Goal: Information Seeking & Learning: Understand process/instructions

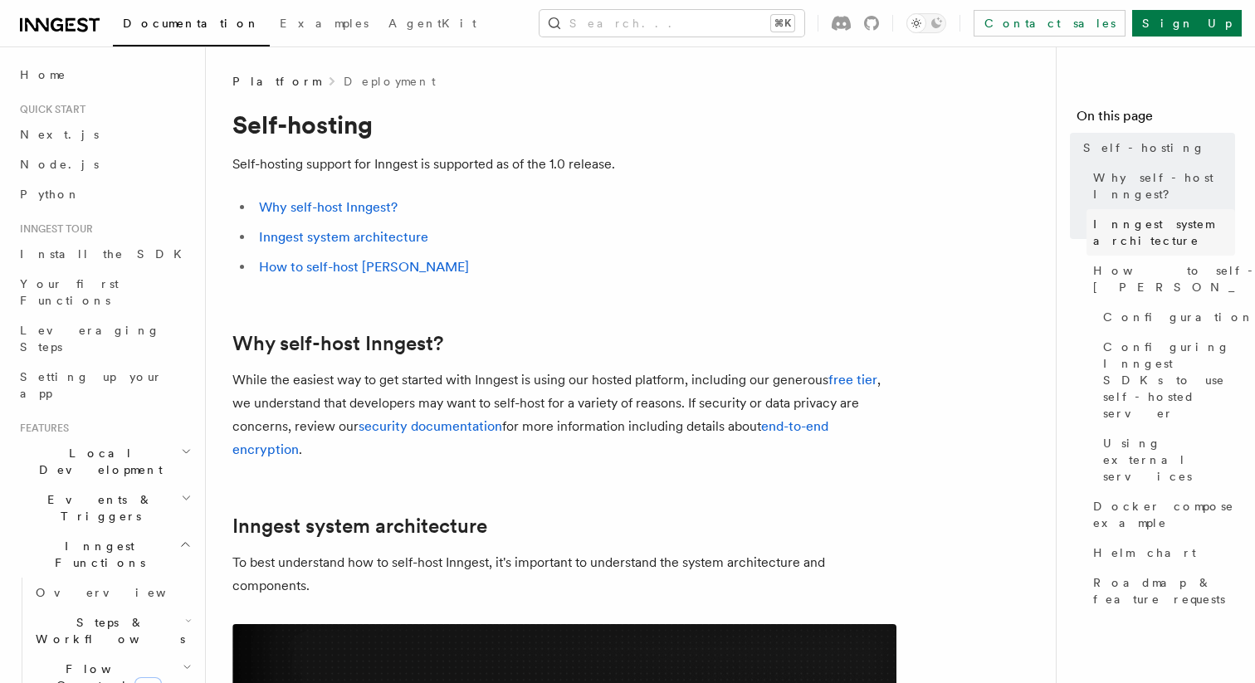
click at [1154, 222] on span "Inngest system architecture" at bounding box center [1164, 232] width 142 height 33
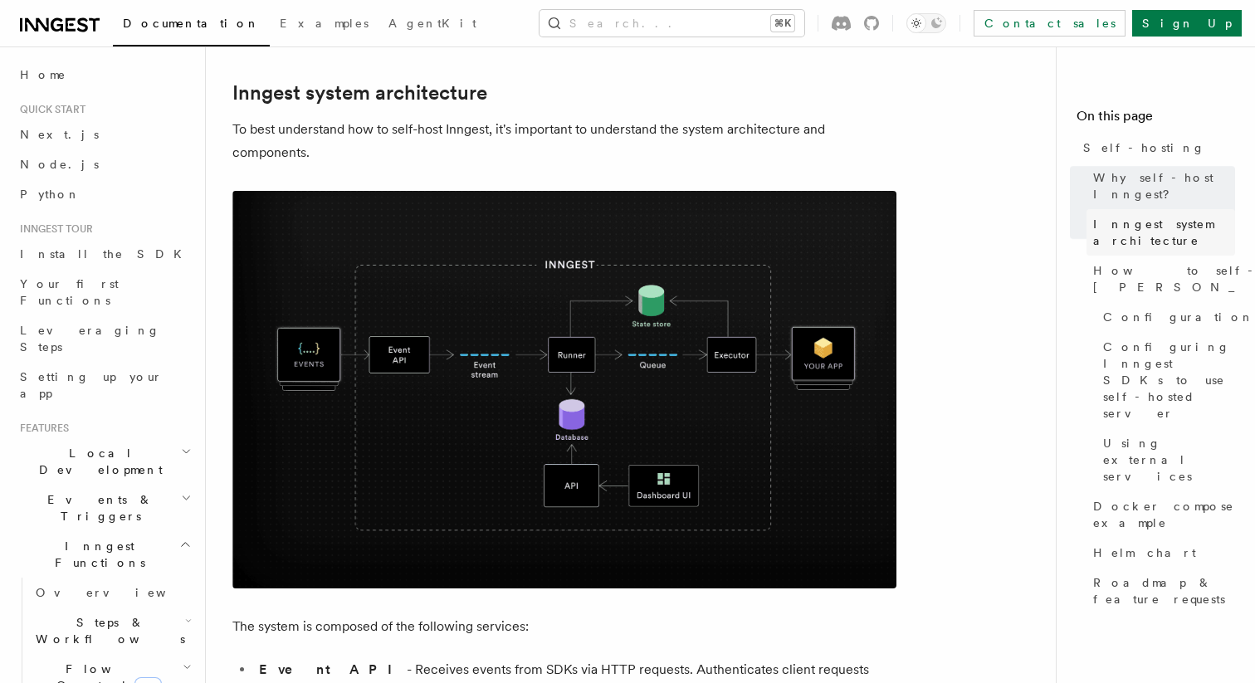
scroll to position [435, 0]
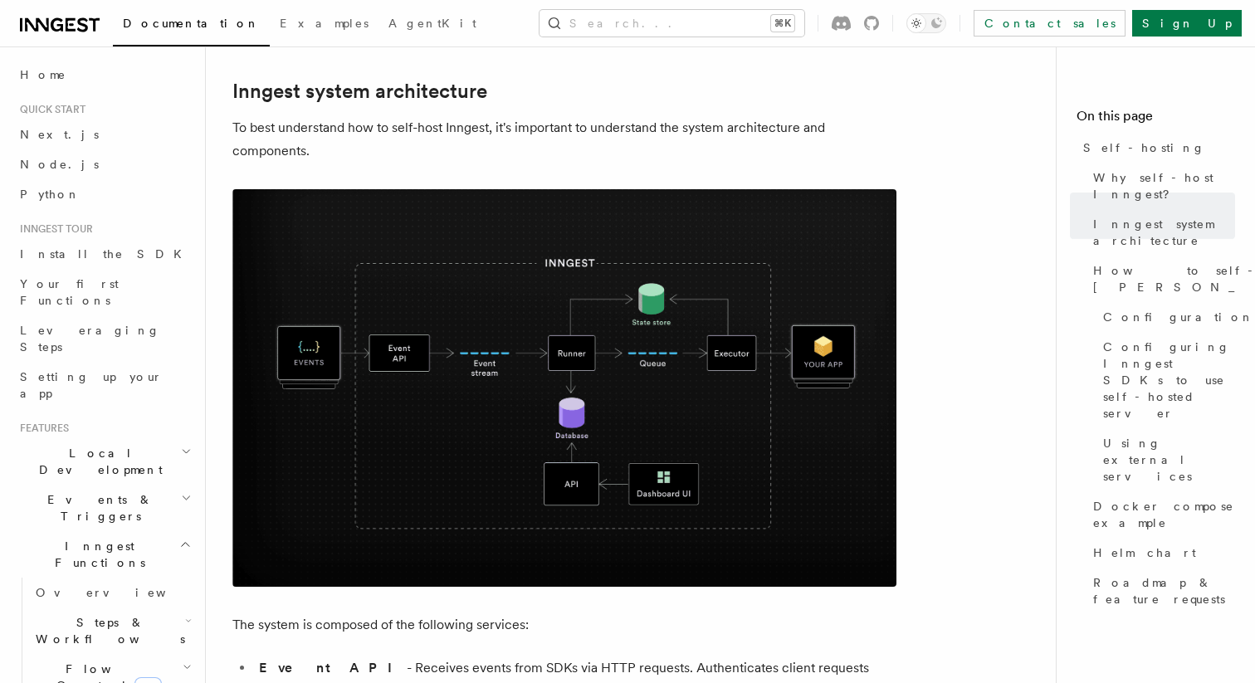
click at [757, 95] on h2 "Inngest system architecture" at bounding box center [564, 91] width 664 height 23
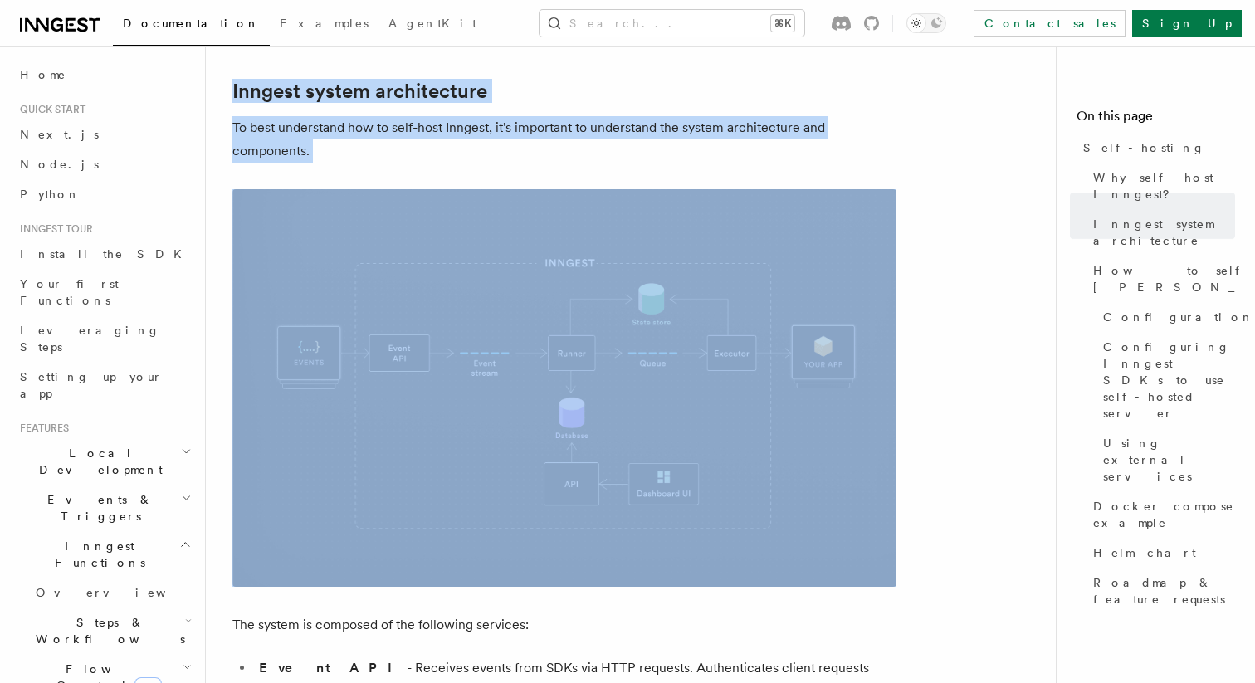
drag, startPoint x: 757, startPoint y: 95, endPoint x: 767, endPoint y: 121, distance: 28.4
click at [767, 121] on p "To best understand how to self-host Inngest, it's important to understand the s…" at bounding box center [564, 139] width 664 height 46
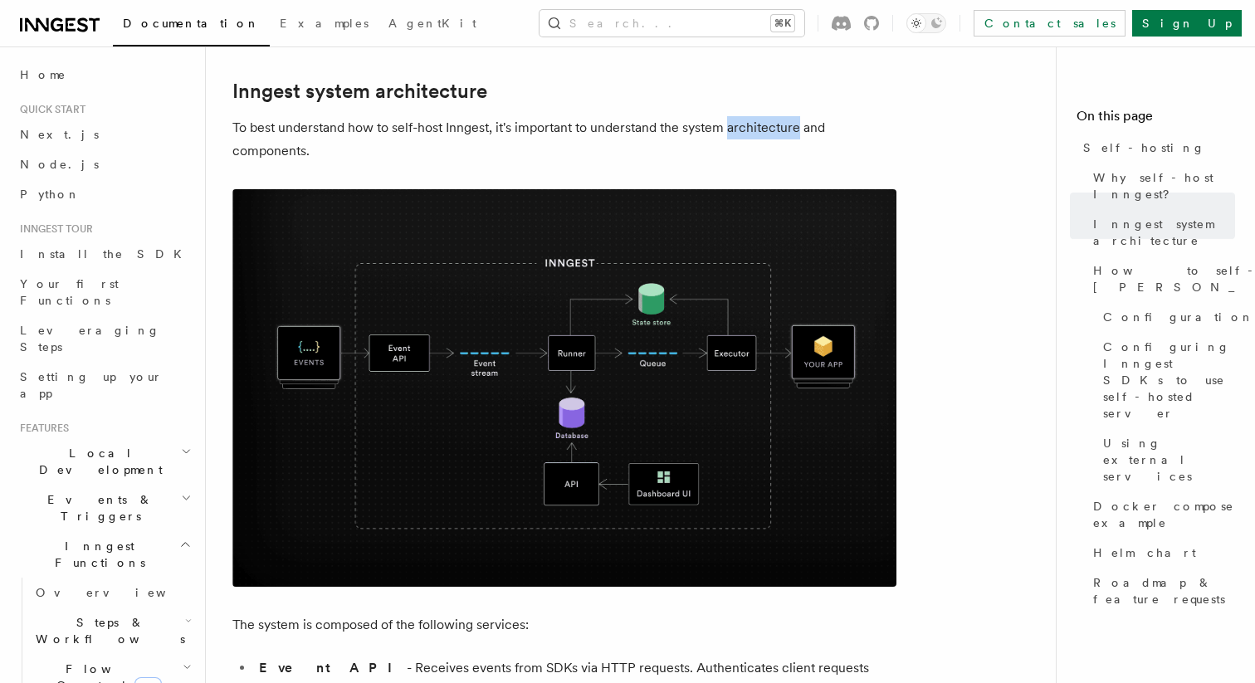
click at [767, 121] on p "To best understand how to self-host Inngest, it's important to understand the s…" at bounding box center [564, 139] width 664 height 46
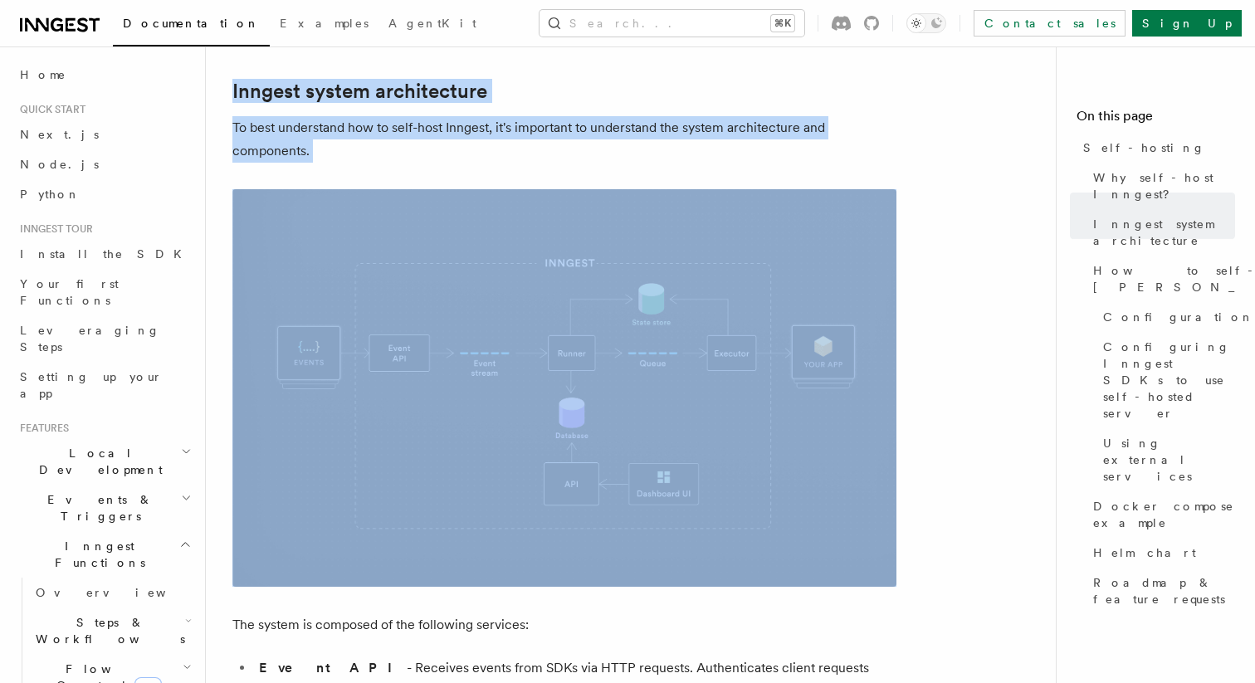
drag, startPoint x: 767, startPoint y: 121, endPoint x: 775, endPoint y: 86, distance: 36.6
click at [775, 86] on h2 "Inngest system architecture" at bounding box center [564, 91] width 664 height 23
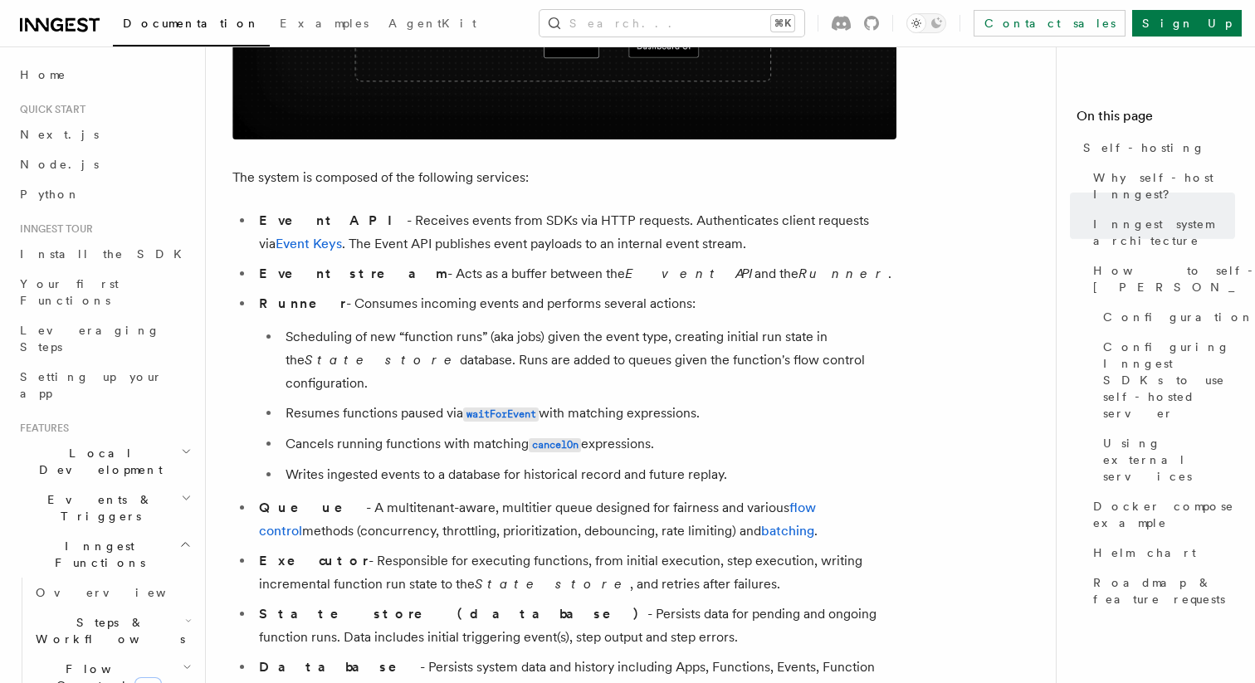
scroll to position [887, 0]
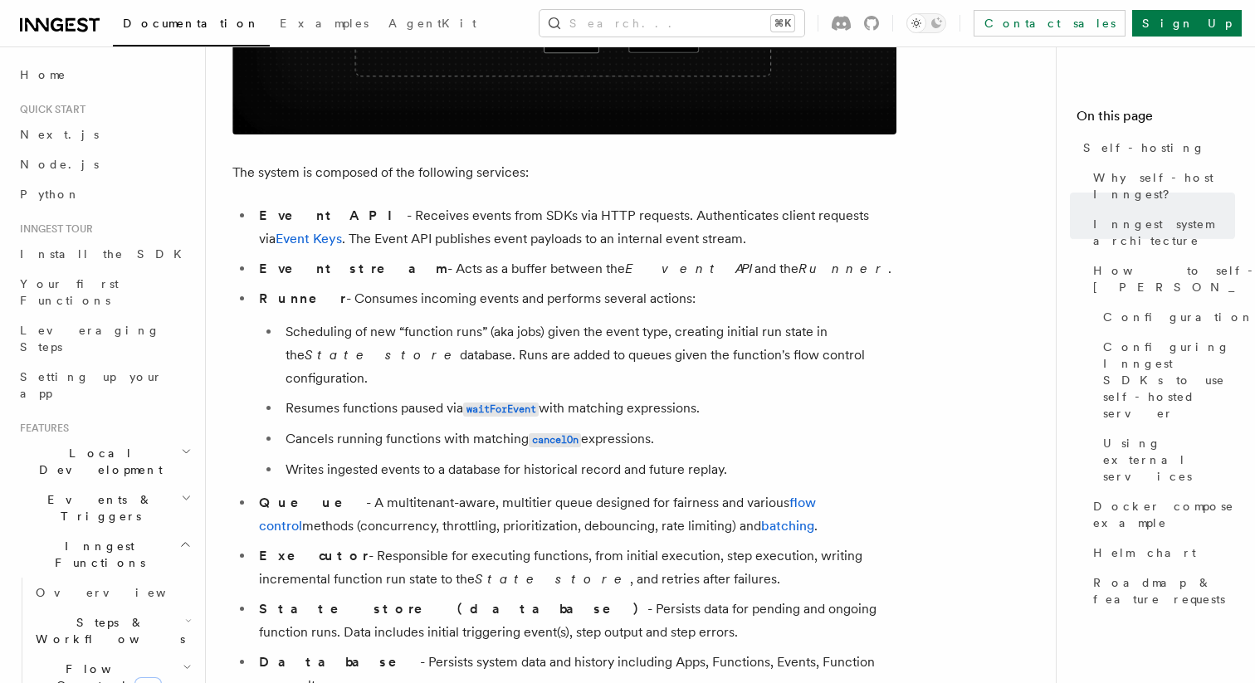
click at [624, 218] on li "Event API - Receives events from SDKs via HTTP requests. Authenticates client r…" at bounding box center [575, 227] width 643 height 46
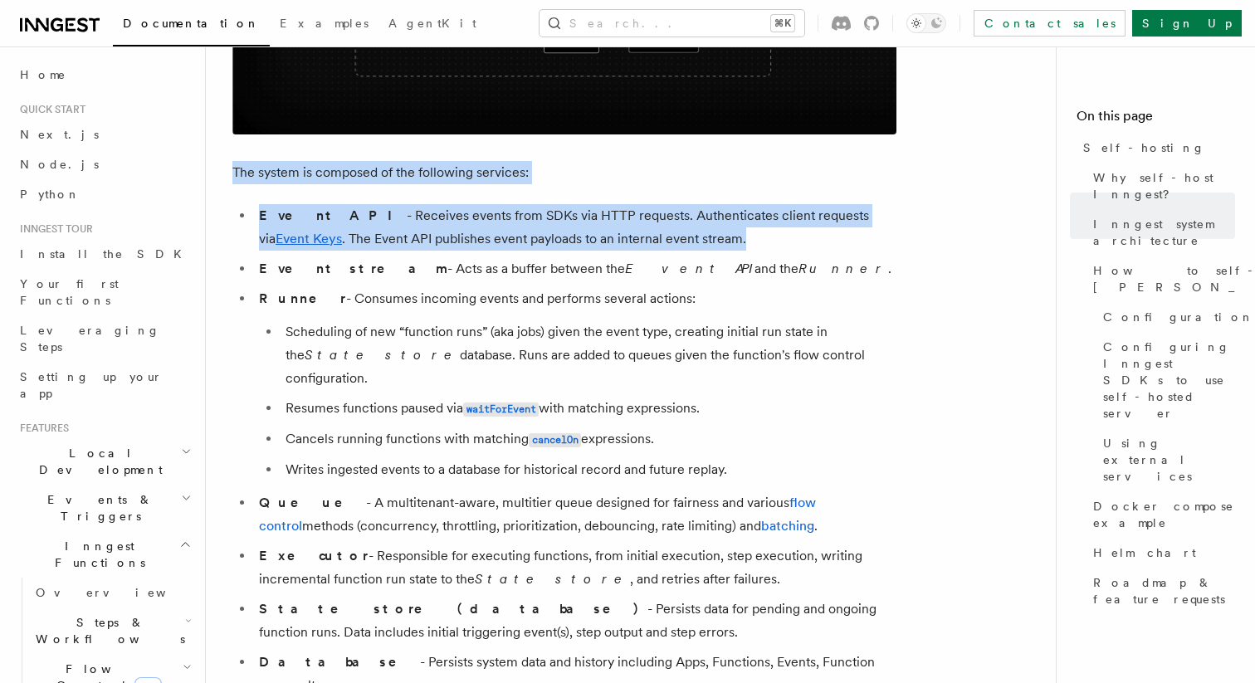
drag, startPoint x: 624, startPoint y: 218, endPoint x: 644, endPoint y: 176, distance: 46.8
click at [644, 176] on p "The system is composed of the following services:" at bounding box center [564, 172] width 664 height 23
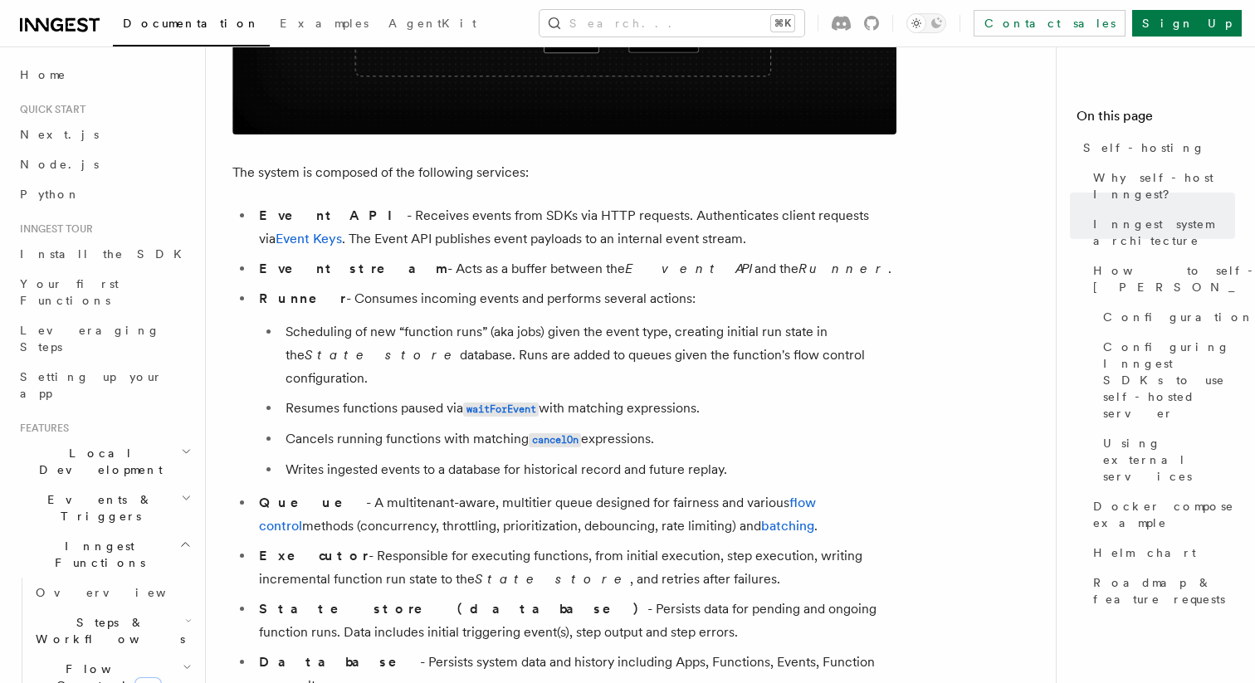
click at [644, 176] on p "The system is composed of the following services:" at bounding box center [564, 172] width 664 height 23
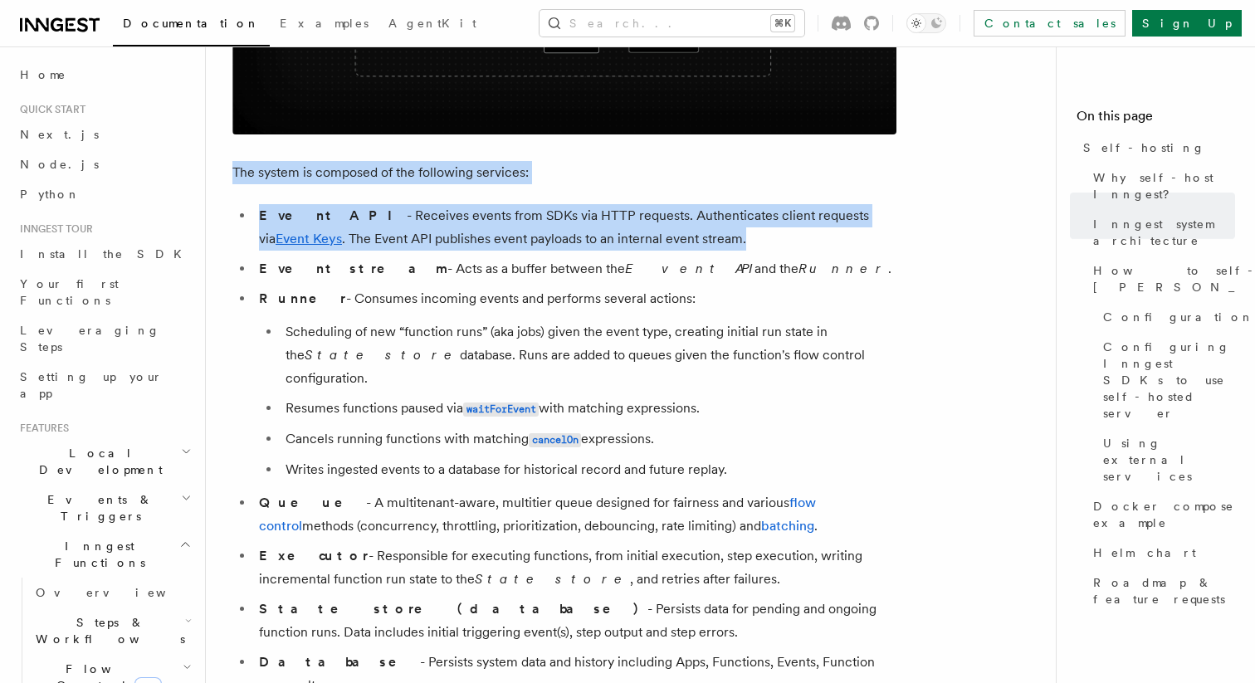
drag, startPoint x: 644, startPoint y: 176, endPoint x: 657, endPoint y: 239, distance: 64.5
click at [657, 239] on li "Event API - Receives events from SDKs via HTTP requests. Authenticates client r…" at bounding box center [575, 227] width 643 height 46
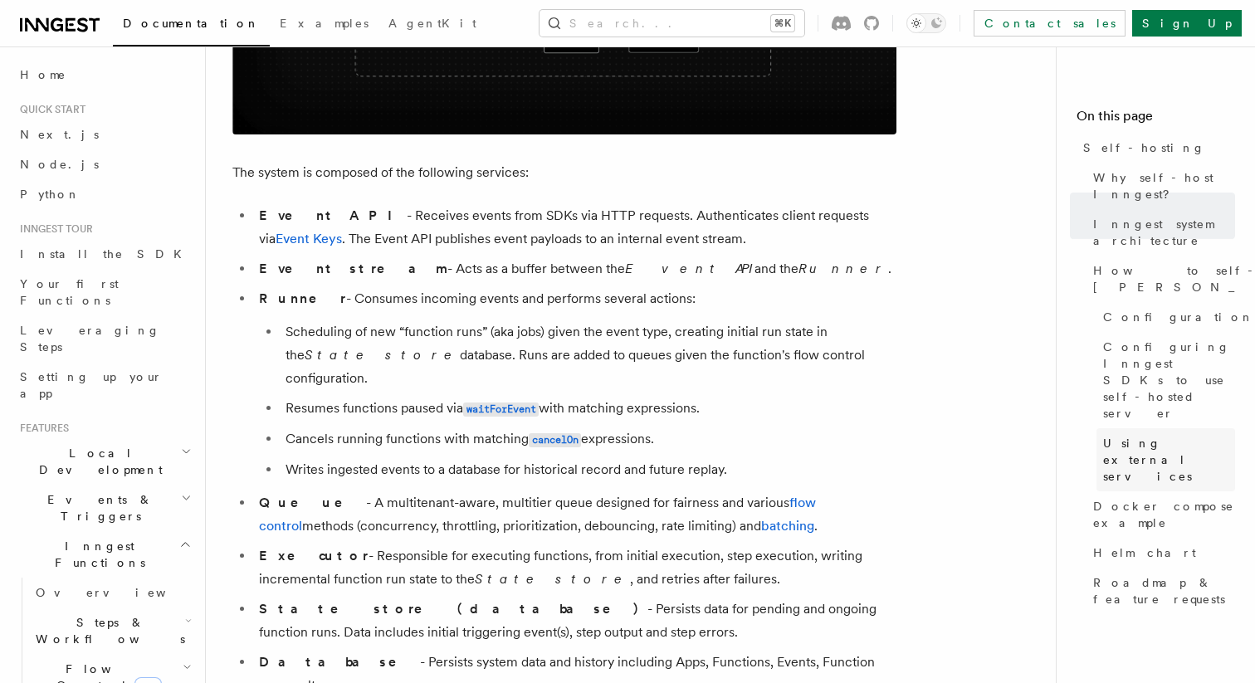
click at [1165, 435] on span "Using external services" at bounding box center [1169, 460] width 132 height 50
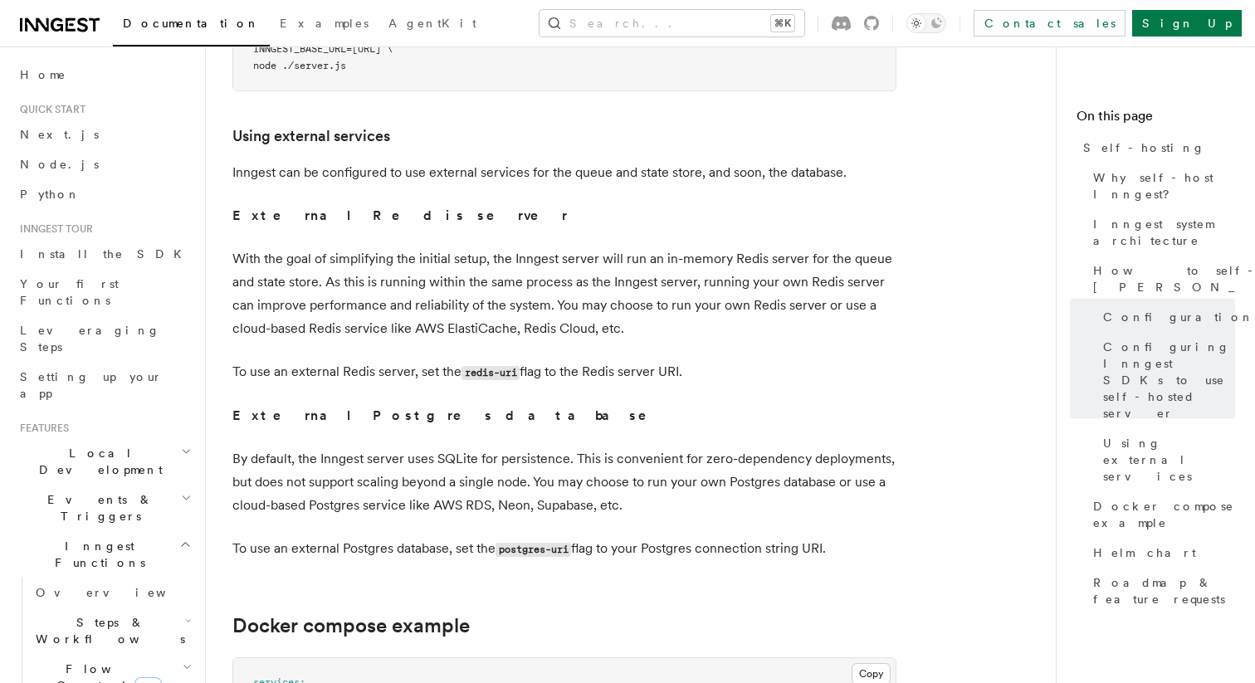
scroll to position [3921, 0]
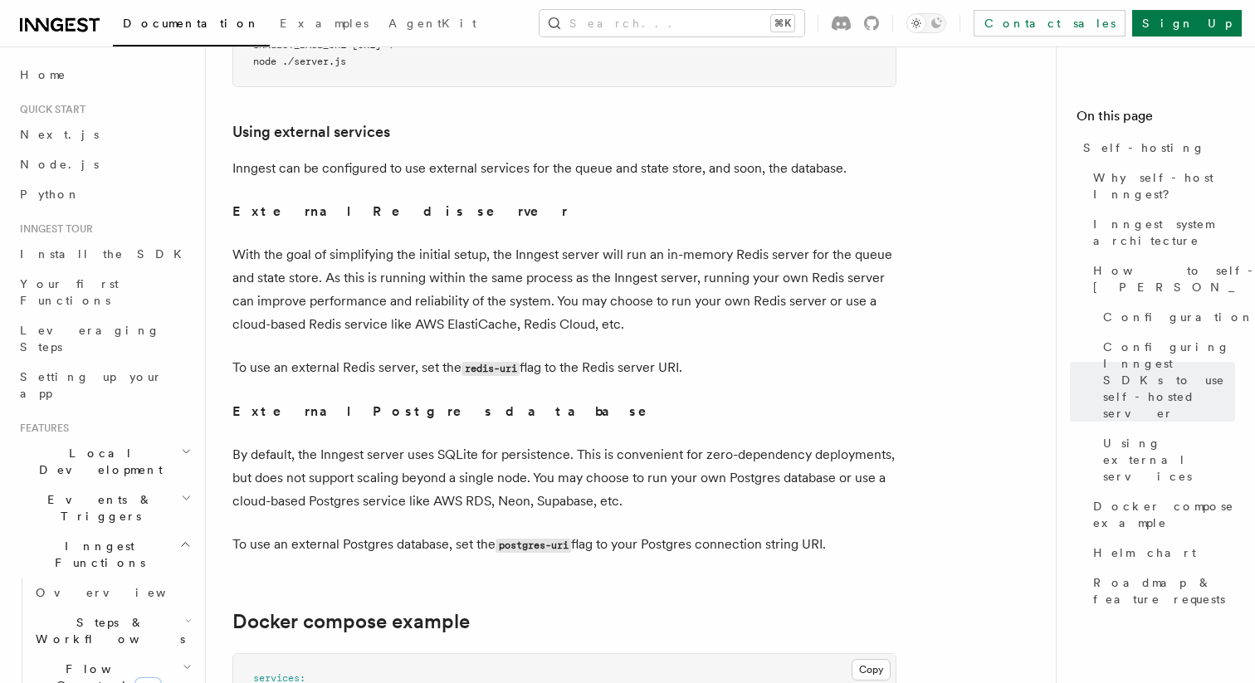
click at [605, 243] on p "With the goal of simplifying the initial setup, the Inngest server will run an …" at bounding box center [564, 289] width 664 height 93
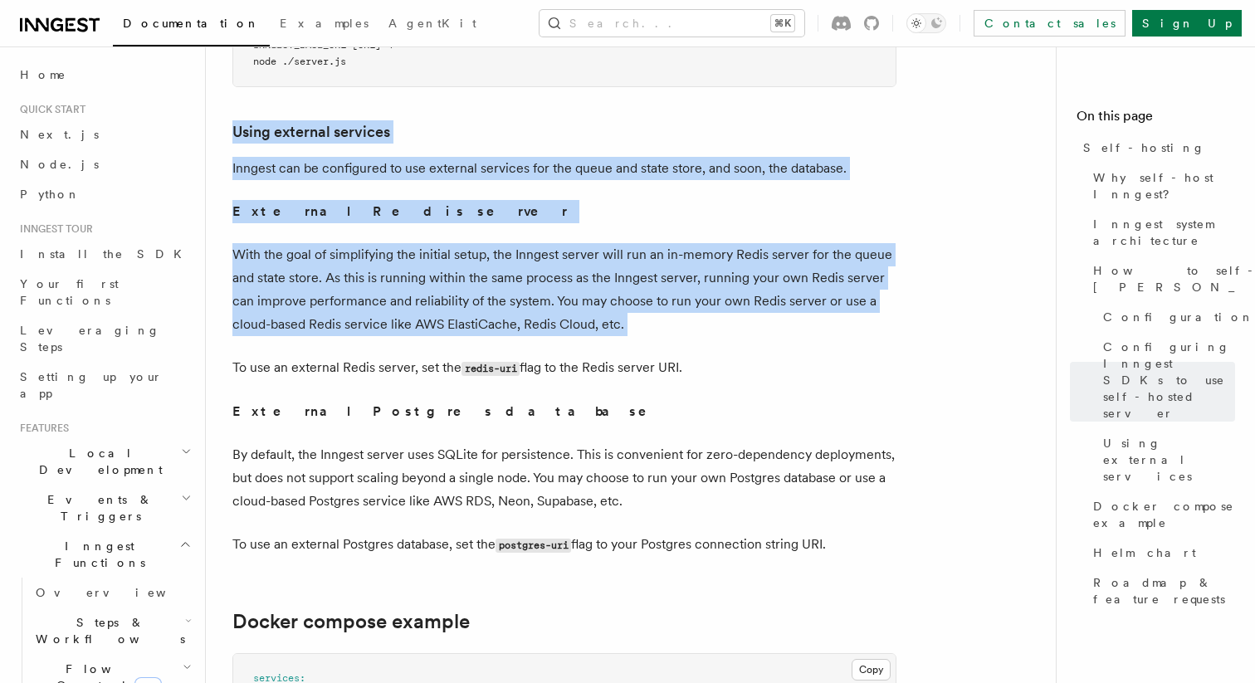
drag, startPoint x: 605, startPoint y: 227, endPoint x: 643, endPoint y: 97, distance: 134.8
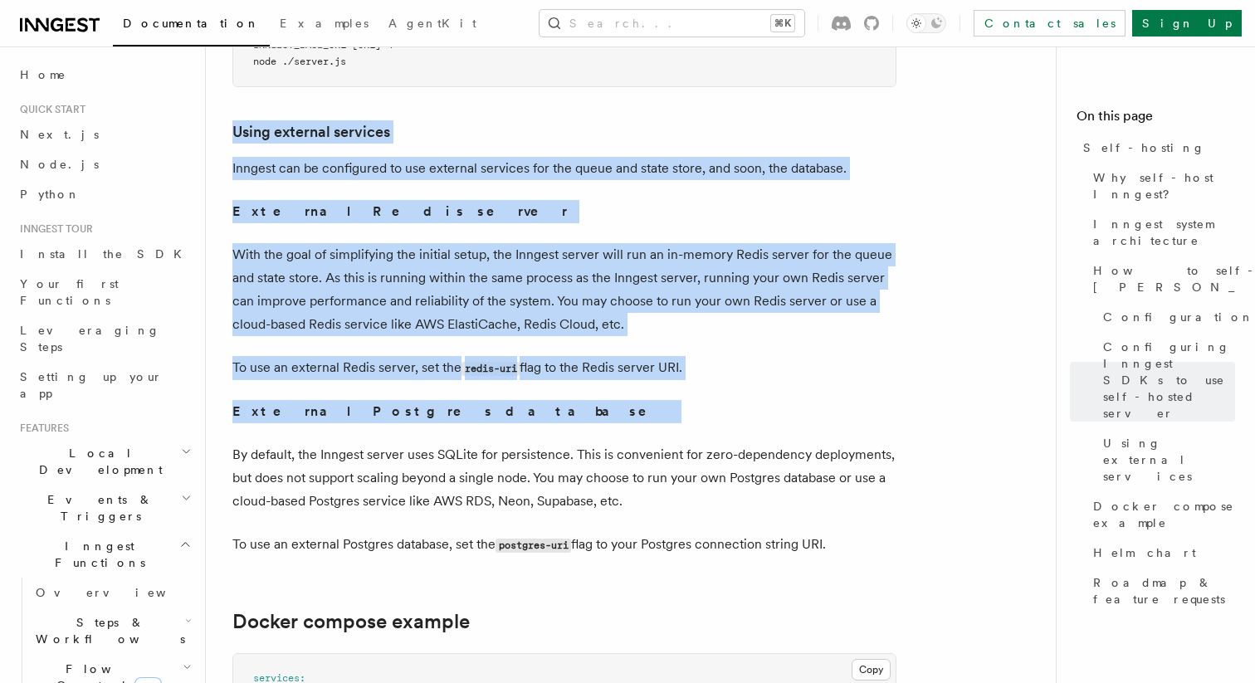
drag, startPoint x: 645, startPoint y: 64, endPoint x: 756, endPoint y: 389, distance: 343.9
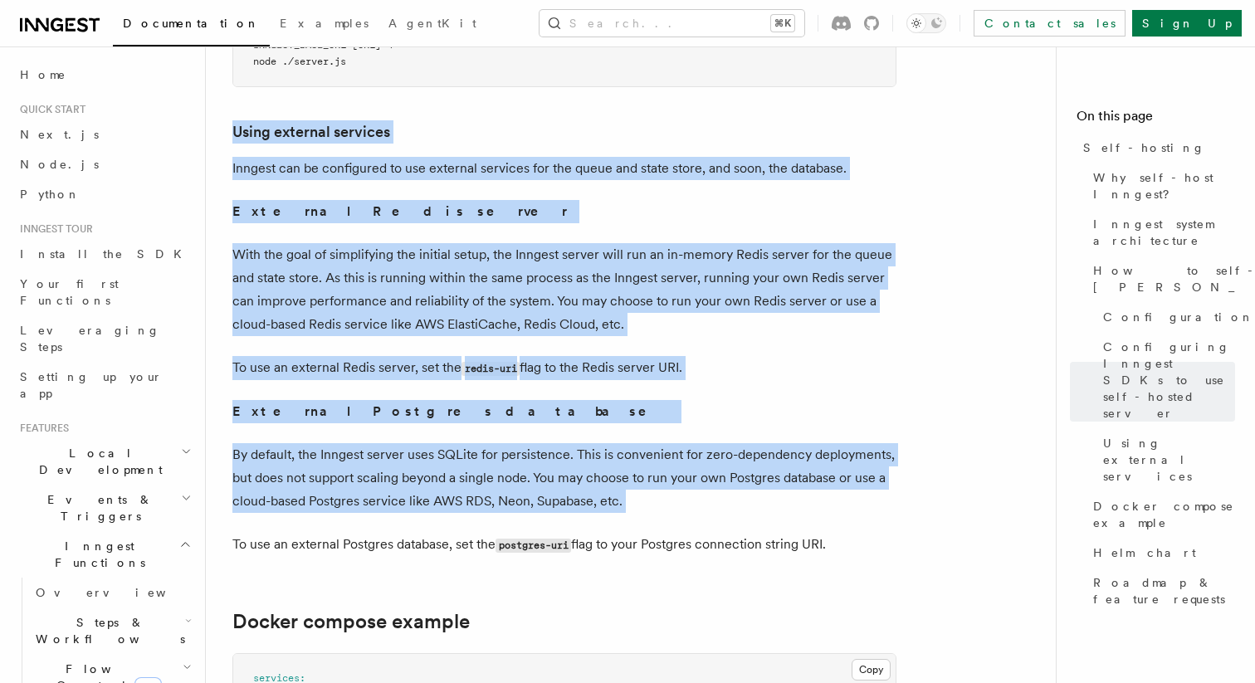
click at [761, 443] on p "By default, the Inngest server uses SQLite for persistence. This is convenient …" at bounding box center [564, 478] width 664 height 70
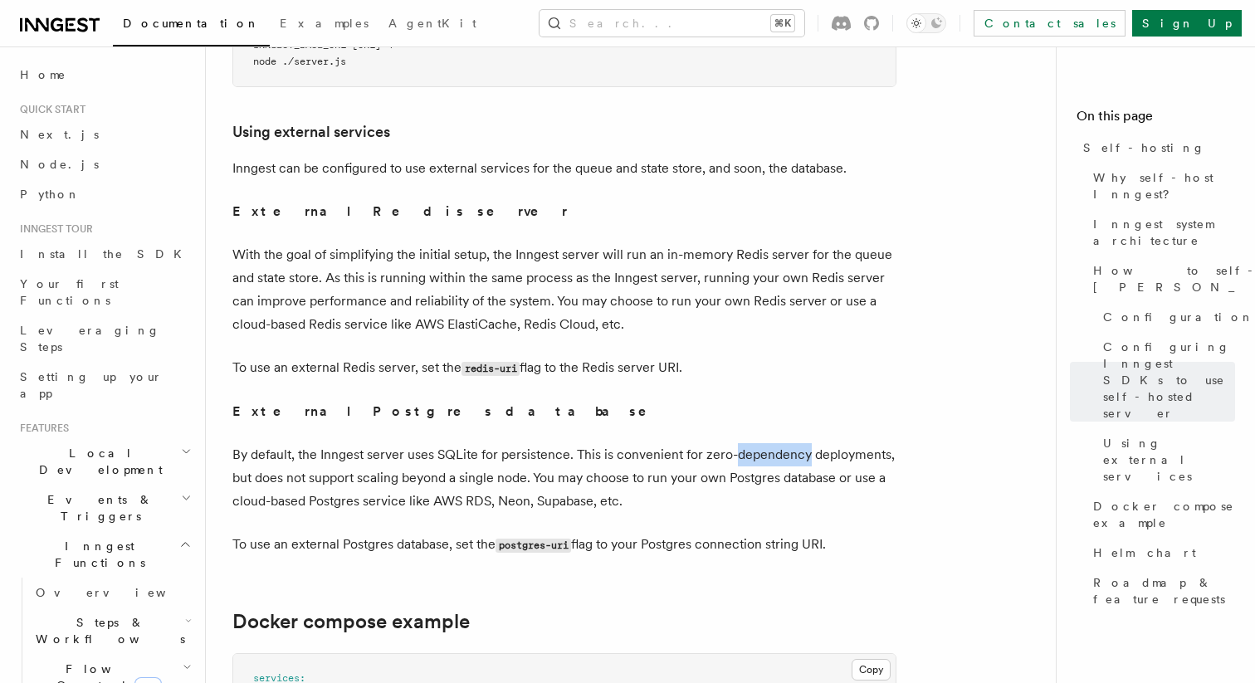
click at [761, 443] on p "By default, the Inngest server uses SQLite for persistence. This is convenient …" at bounding box center [564, 478] width 664 height 70
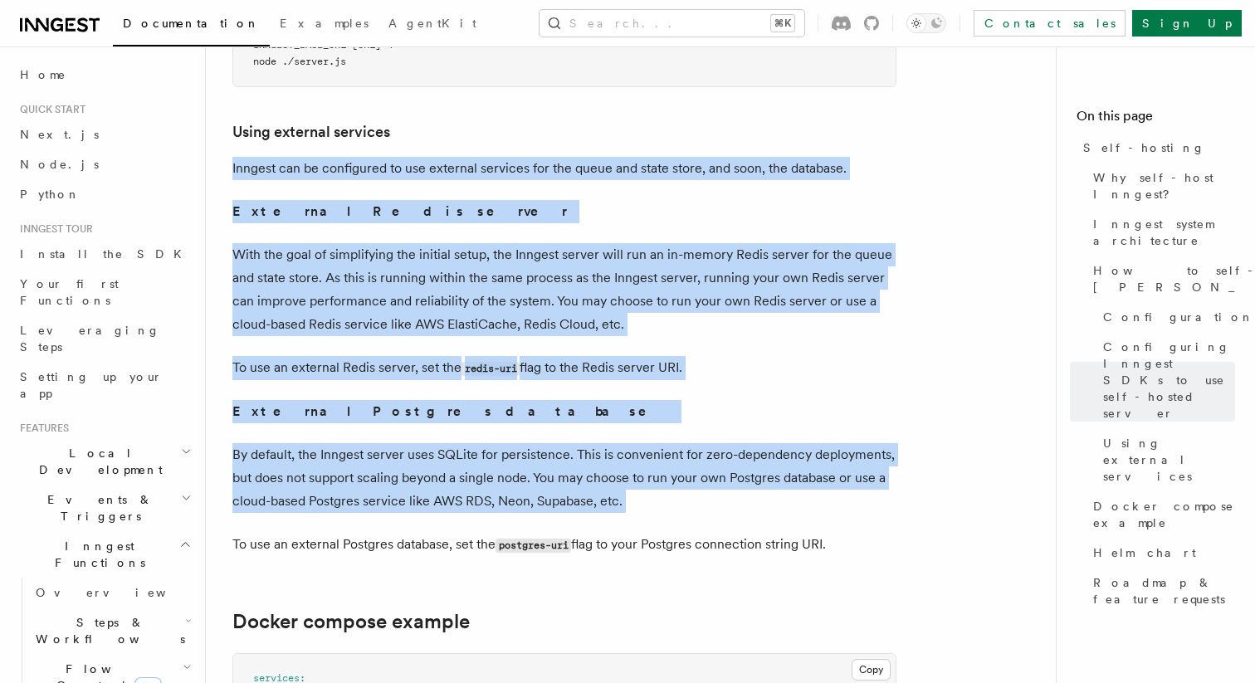
drag, startPoint x: 761, startPoint y: 405, endPoint x: 707, endPoint y: 105, distance: 305.3
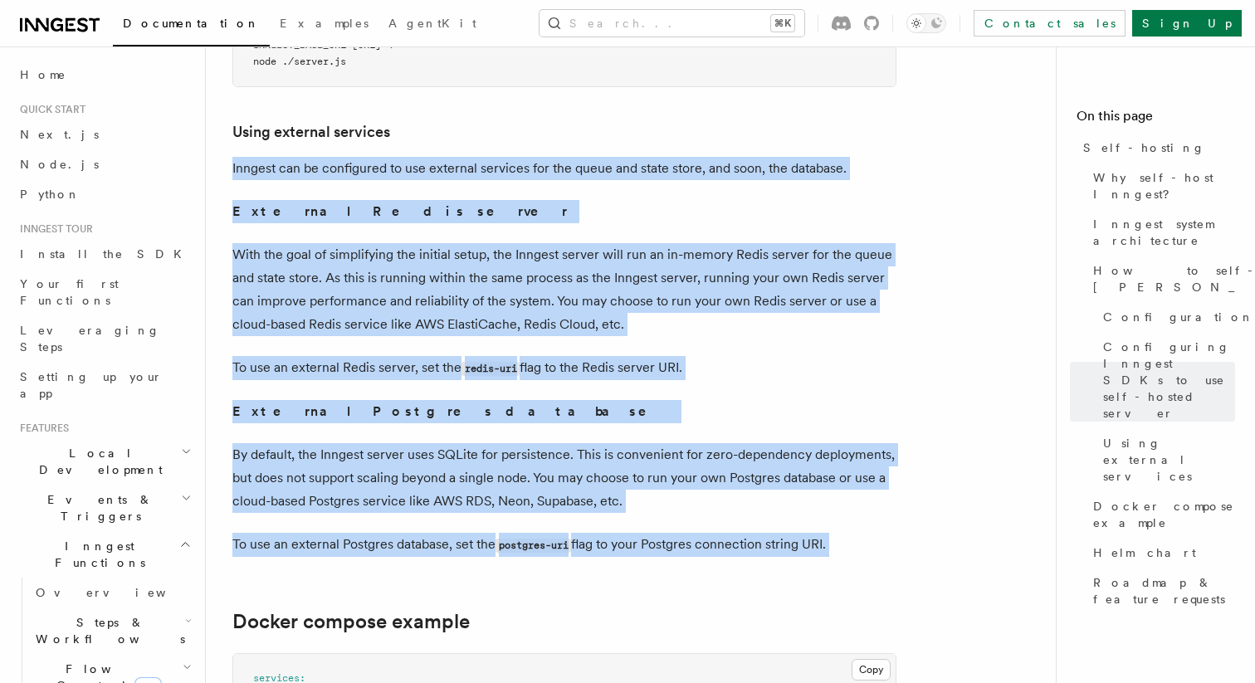
drag, startPoint x: 707, startPoint y: 105, endPoint x: 887, endPoint y: 488, distance: 423.7
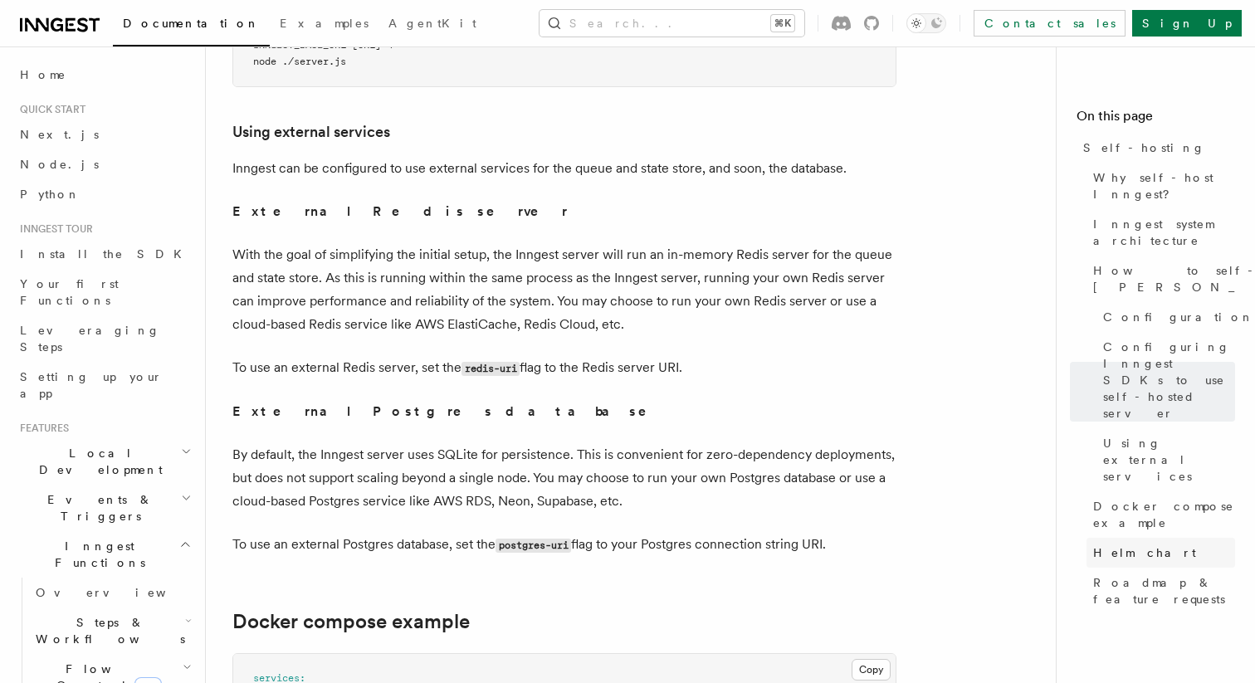
click at [1136, 545] on span "Helm chart" at bounding box center [1144, 553] width 103 height 17
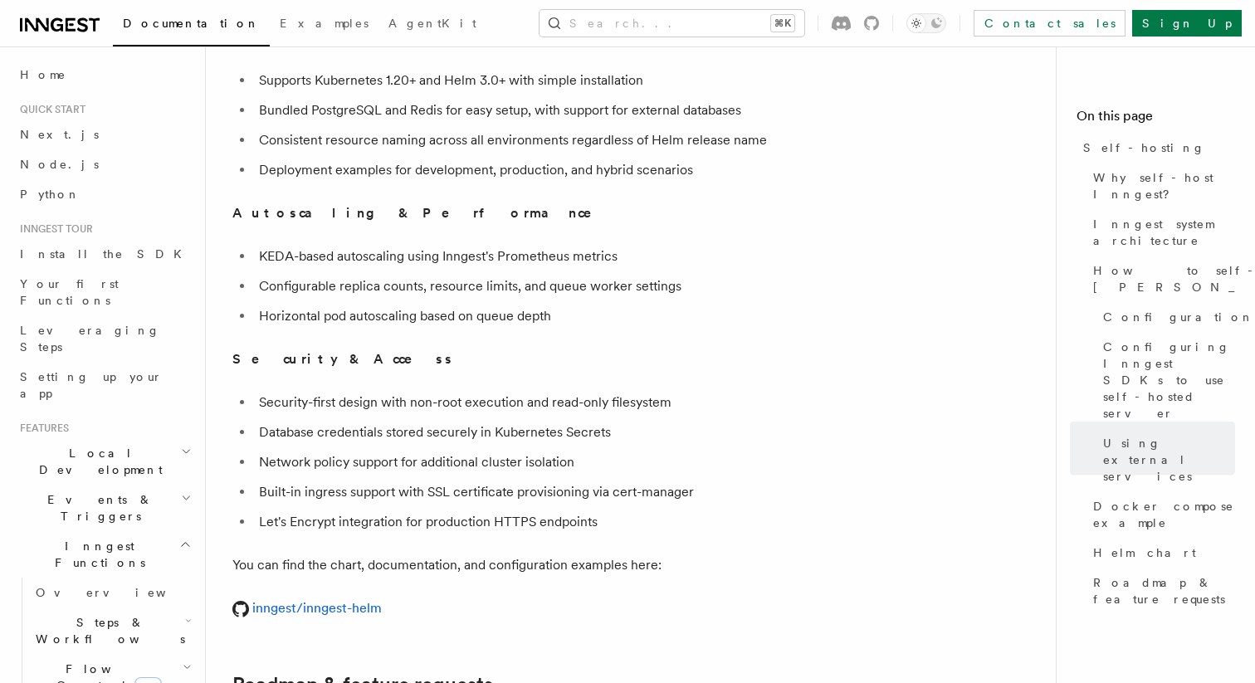
scroll to position [5830, 0]
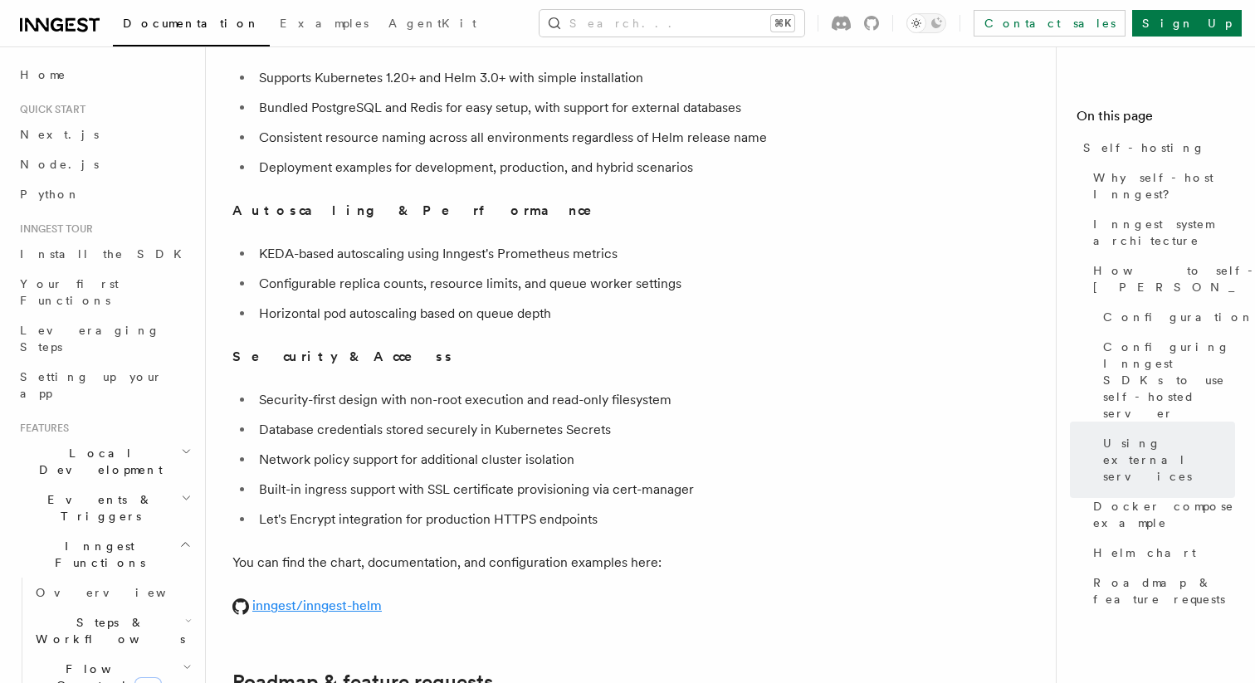
click at [379, 598] on link "inngest/inngest-helm" at bounding box center [306, 606] width 149 height 16
click at [495, 418] on li "Database credentials stored securely in Kubernetes Secrets" at bounding box center [575, 429] width 643 height 23
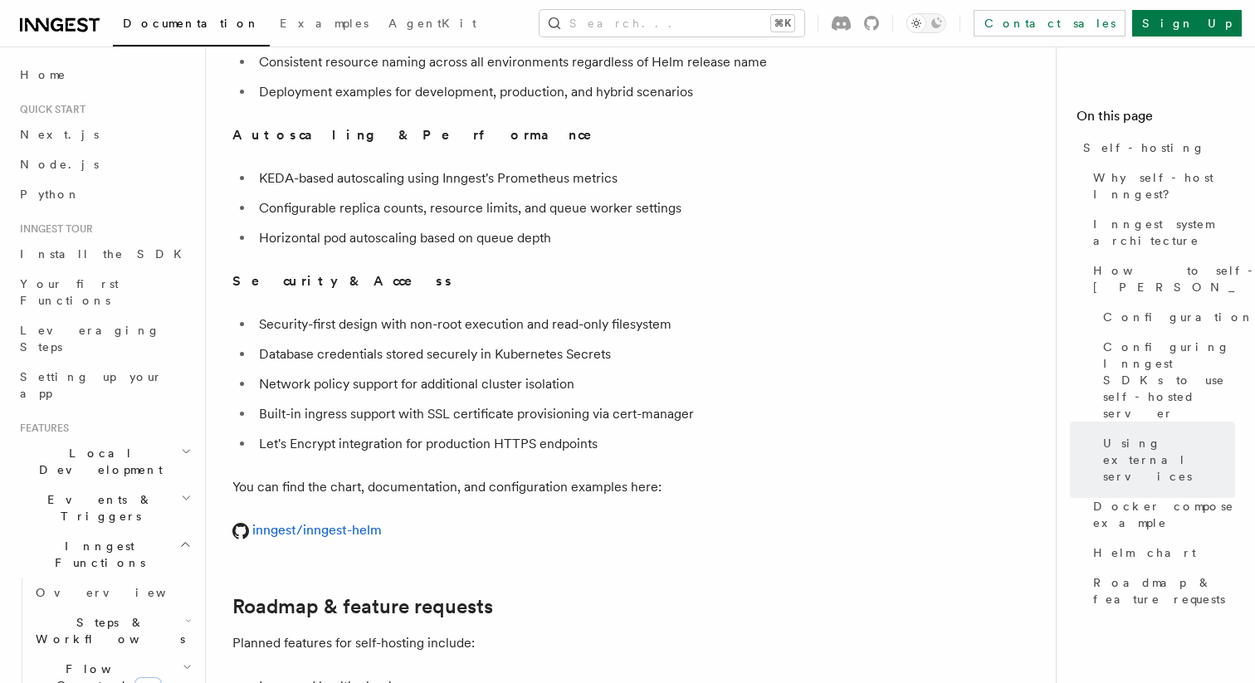
scroll to position [6108, 0]
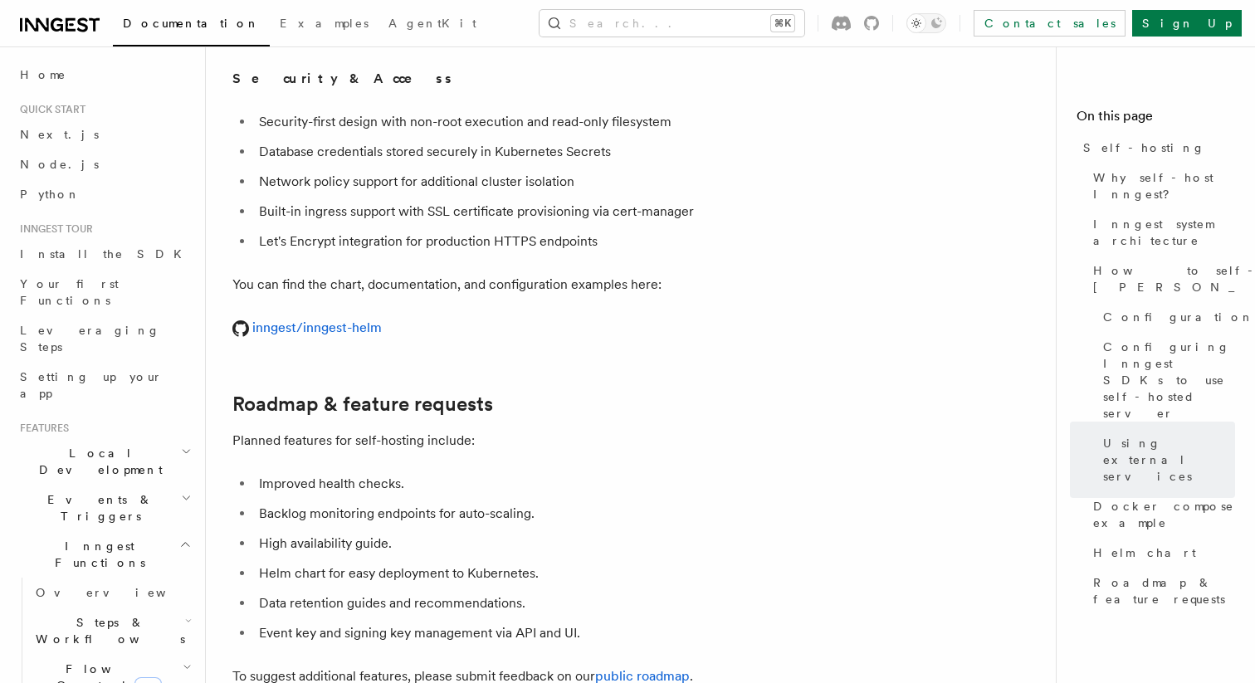
click at [538, 273] on p "You can find the chart, documentation, and configuration examples here:" at bounding box center [564, 284] width 664 height 23
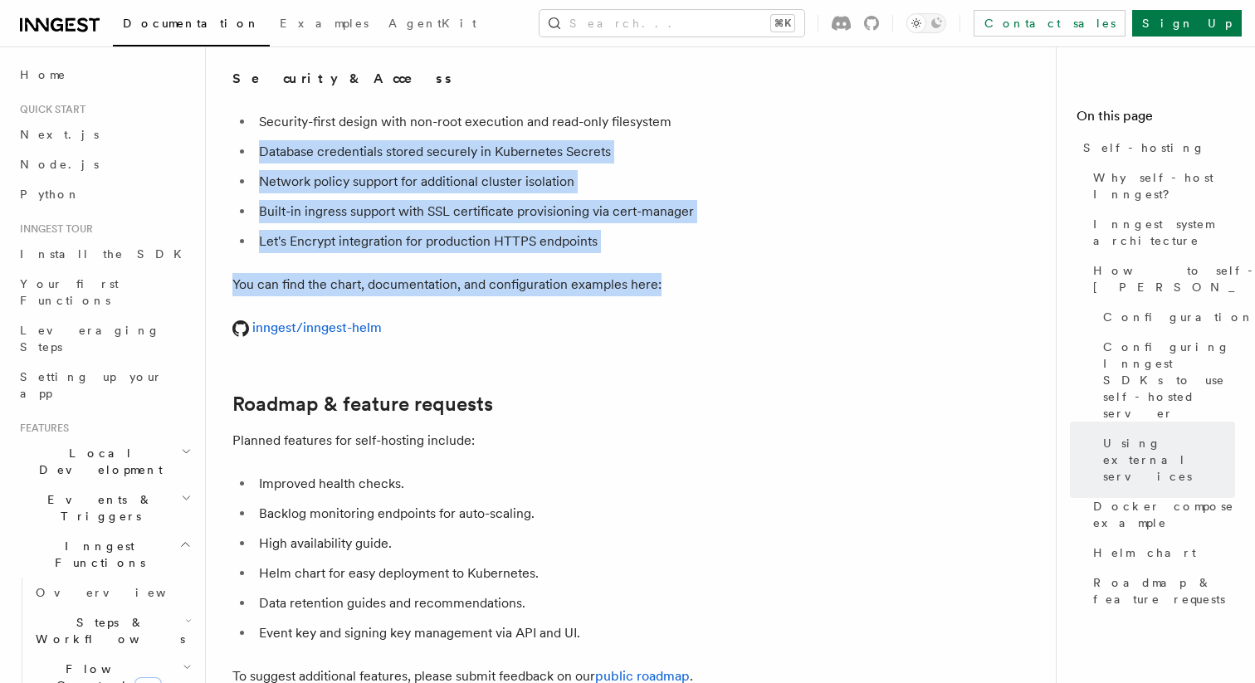
drag, startPoint x: 538, startPoint y: 252, endPoint x: 527, endPoint y: 99, distance: 153.1
click at [527, 110] on ul "Security-first design with non-root execution and read-only filesystem Database…" at bounding box center [564, 181] width 664 height 143
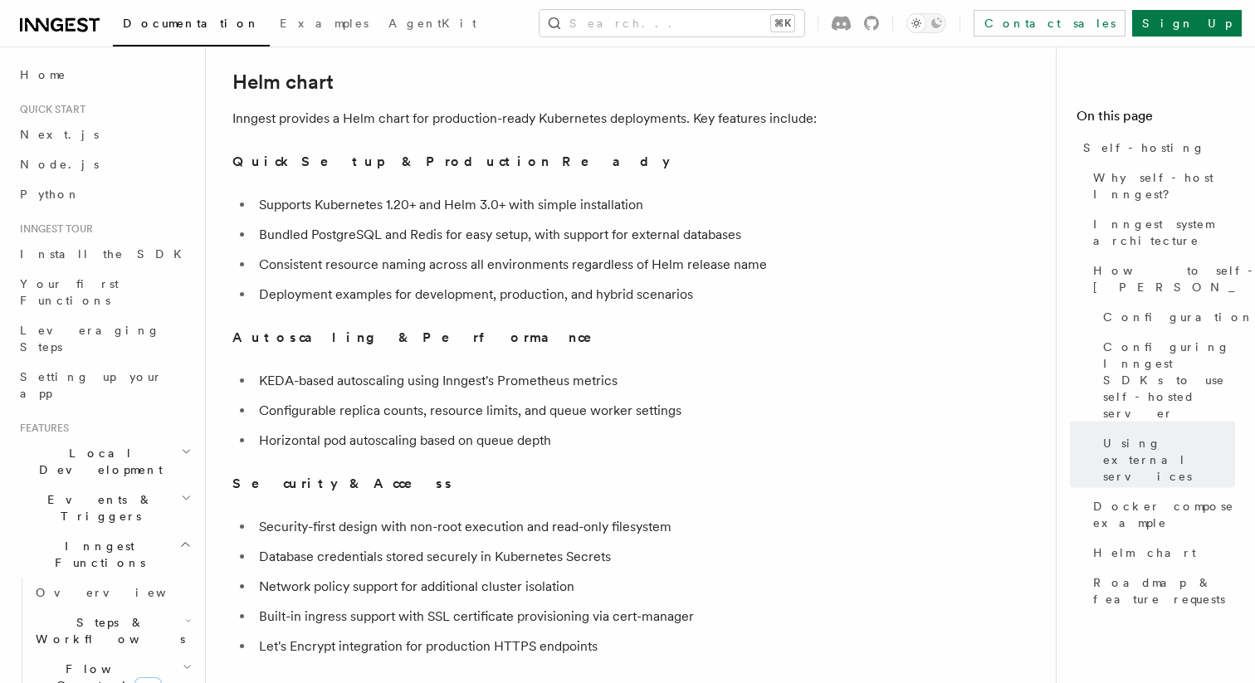
scroll to position [5604, 0]
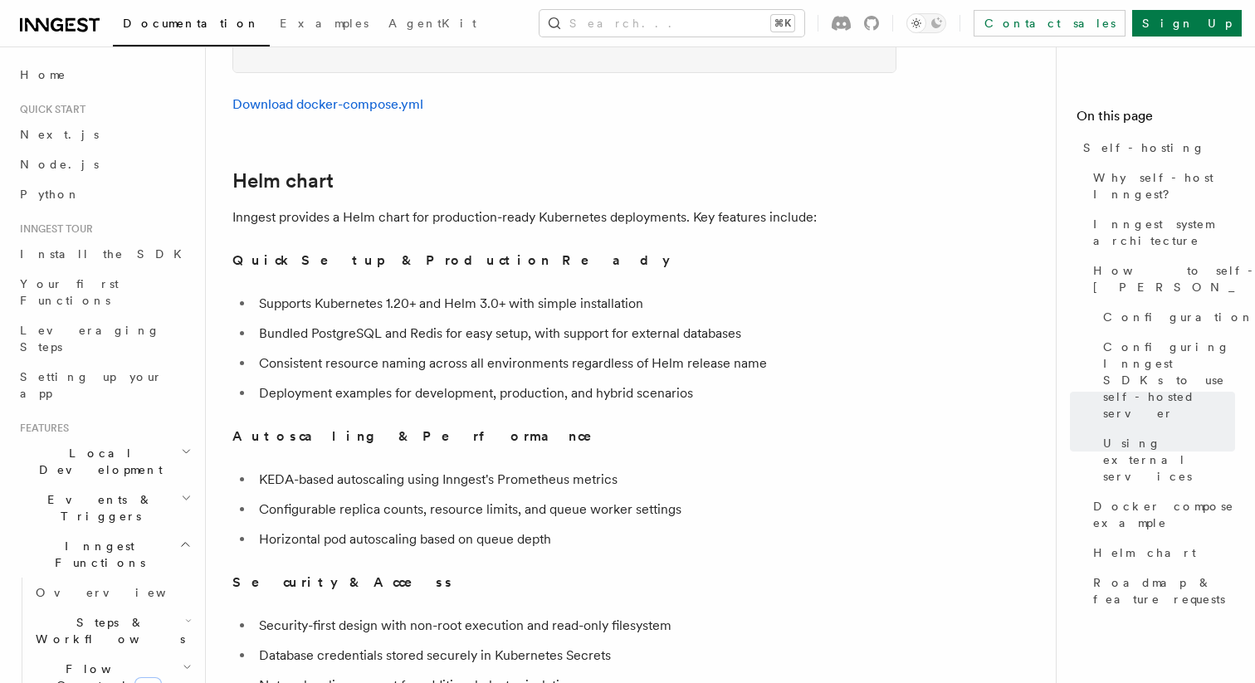
click at [654, 206] on p "Inngest provides a Helm chart for production-ready Kubernetes deployments. Key …" at bounding box center [564, 217] width 664 height 23
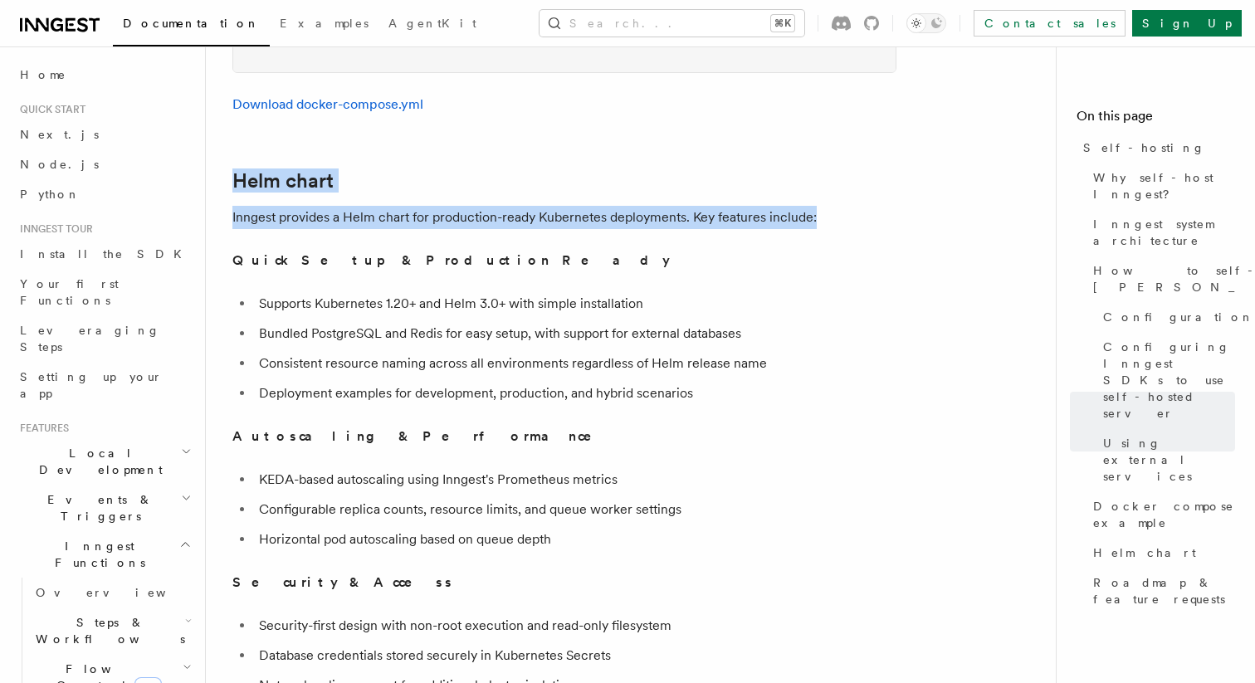
drag, startPoint x: 654, startPoint y: 176, endPoint x: 671, endPoint y: 132, distance: 47.0
click at [671, 169] on h2 "Helm chart" at bounding box center [564, 180] width 664 height 23
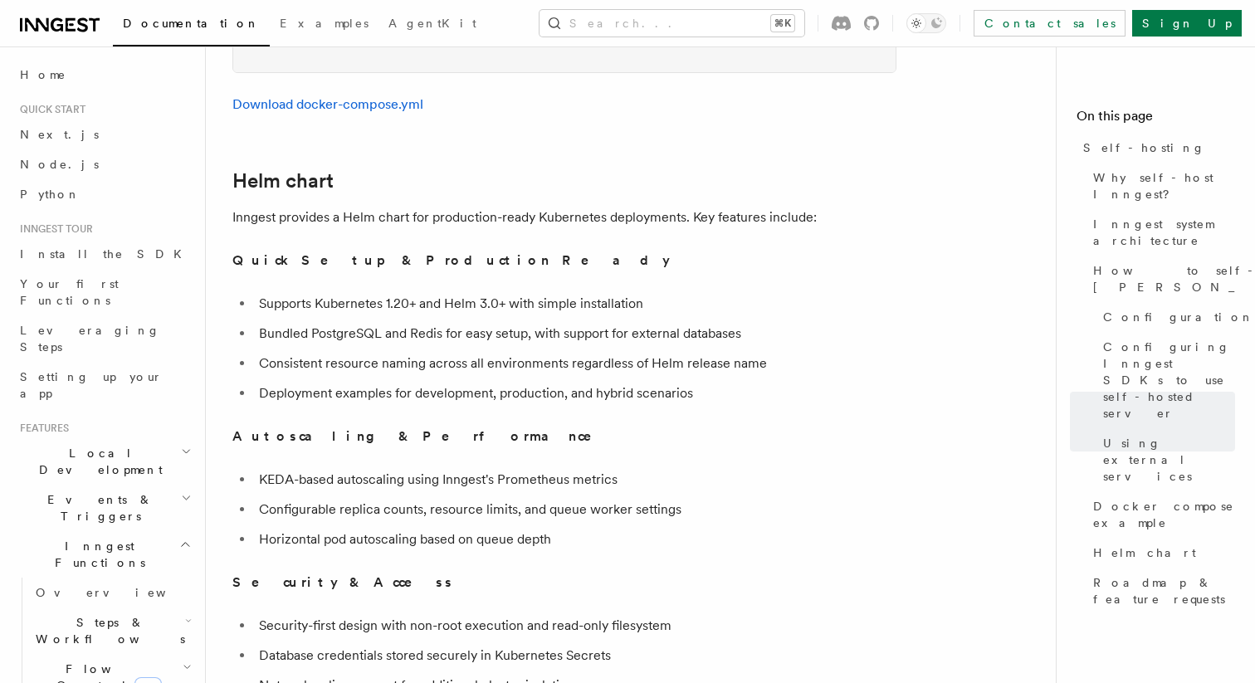
click at [671, 169] on h2 "Helm chart" at bounding box center [564, 180] width 664 height 23
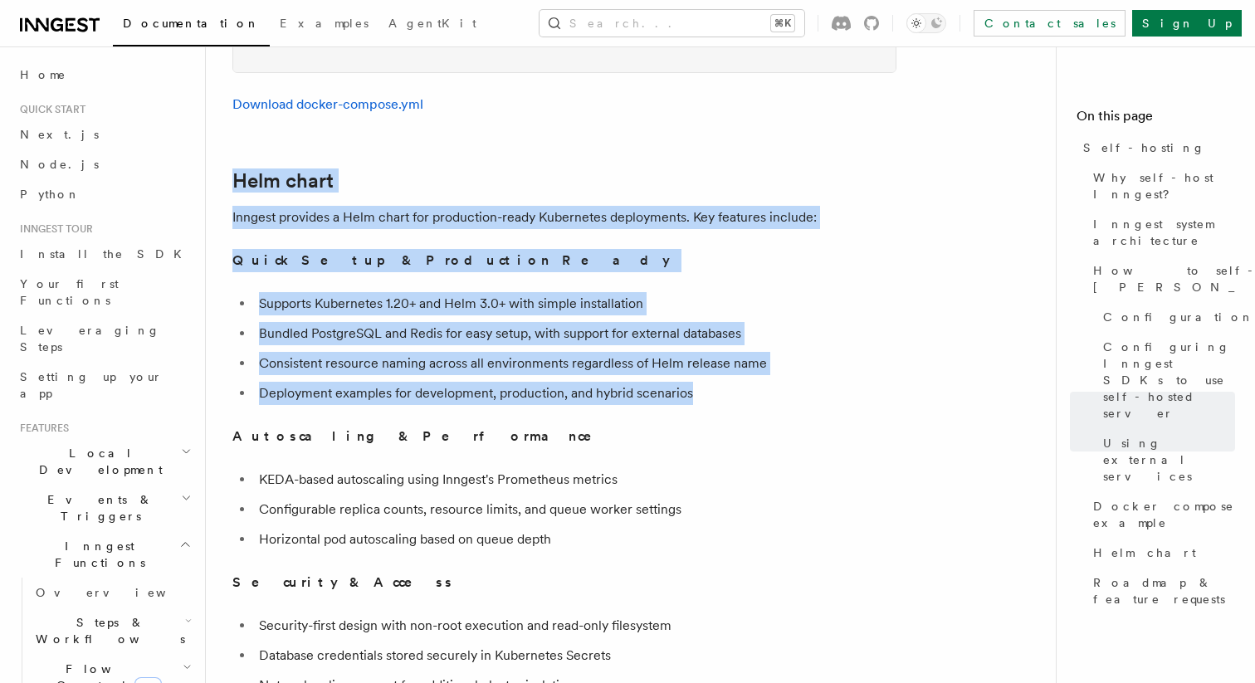
drag, startPoint x: 671, startPoint y: 132, endPoint x: 765, endPoint y: 357, distance: 243.7
click at [765, 382] on li "Deployment examples for development, production, and hybrid scenarios" at bounding box center [575, 393] width 643 height 23
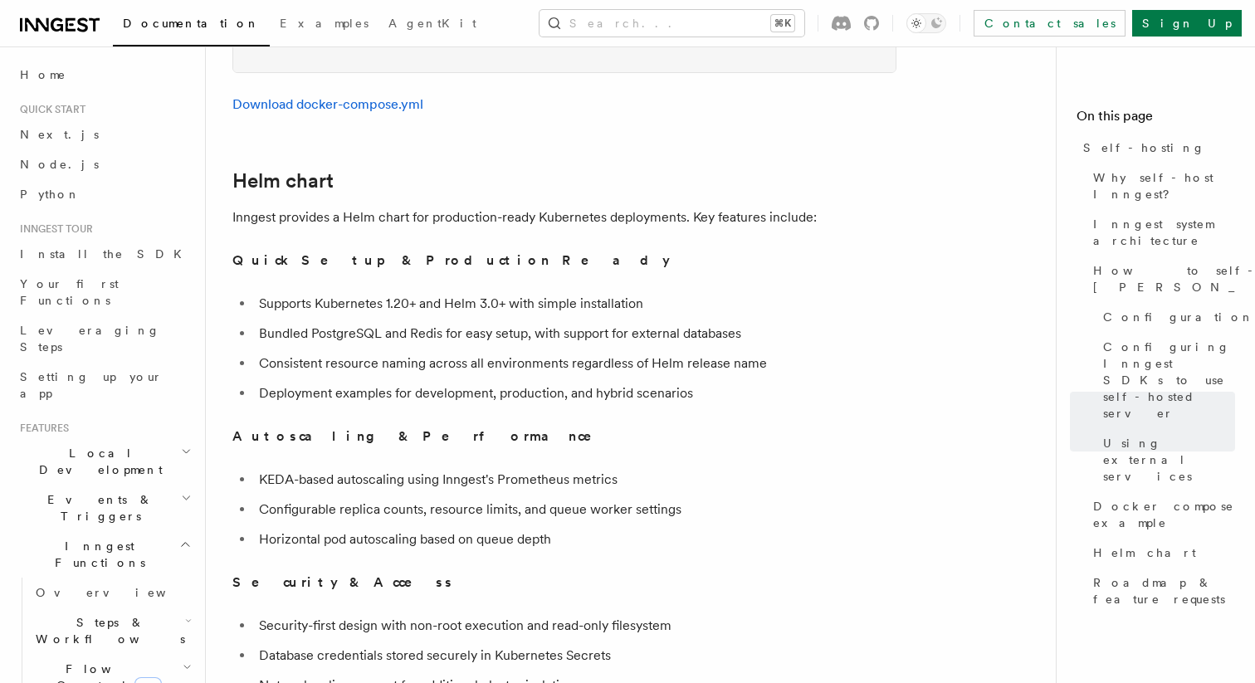
click at [765, 382] on li "Deployment examples for development, production, and hybrid scenarios" at bounding box center [575, 393] width 643 height 23
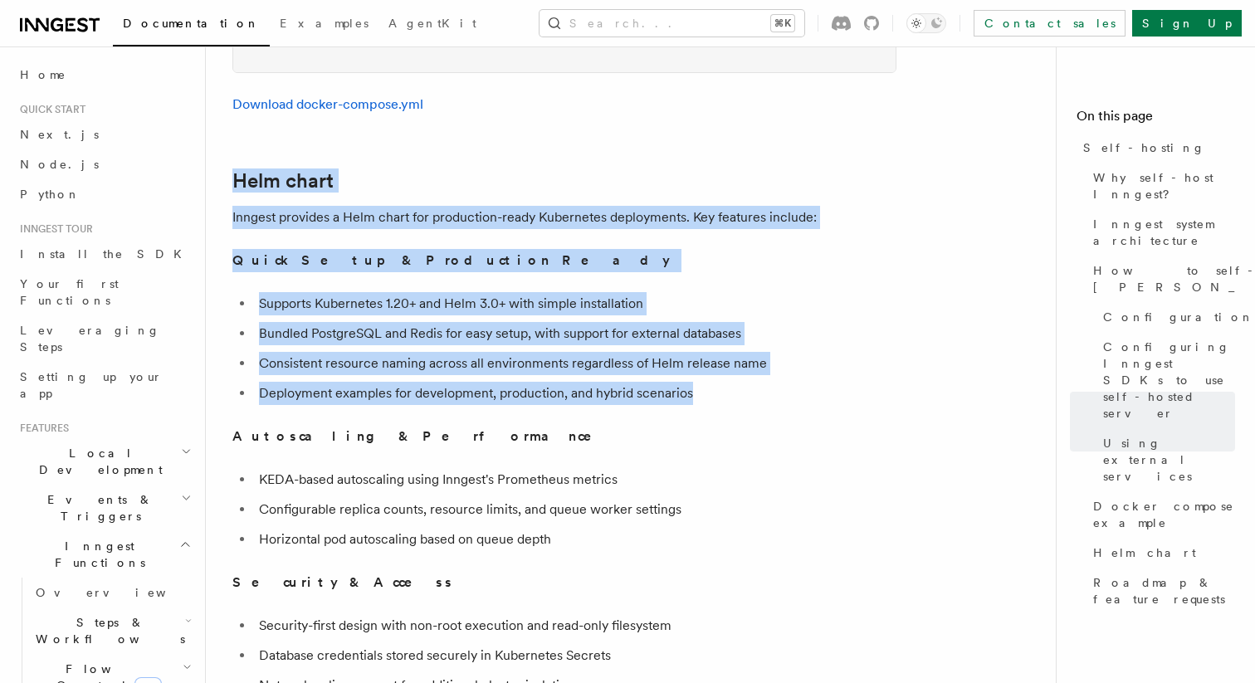
drag, startPoint x: 765, startPoint y: 357, endPoint x: 762, endPoint y: 124, distance: 233.3
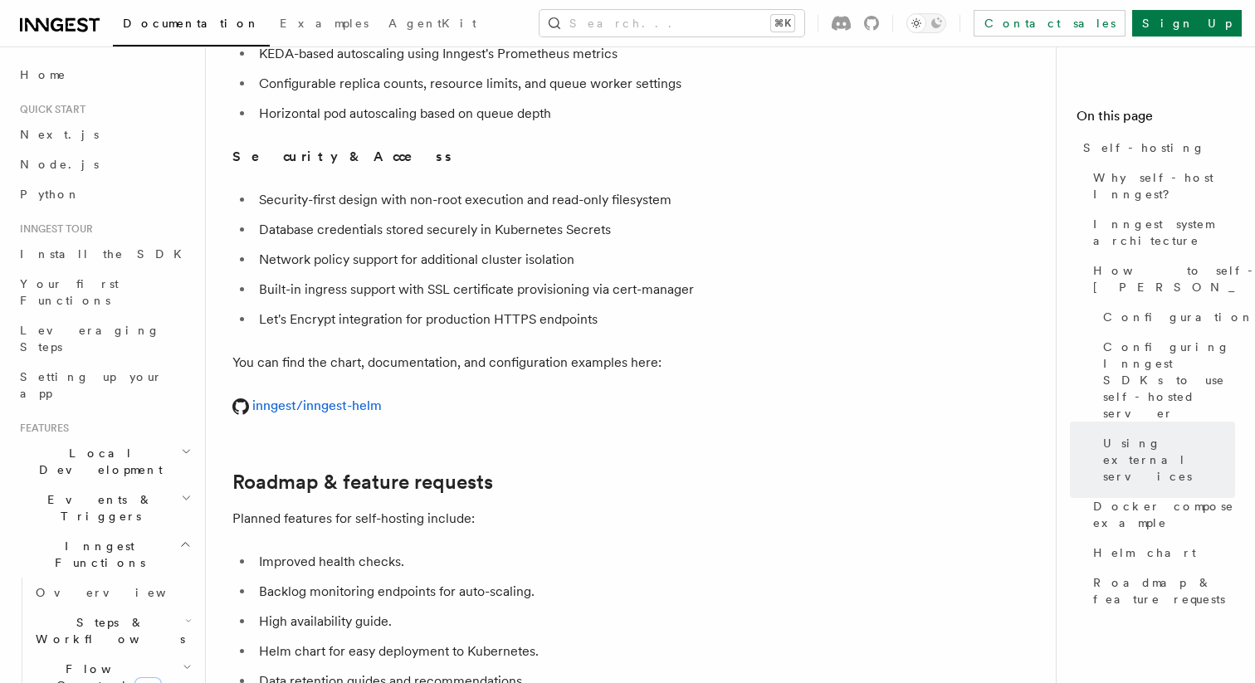
scroll to position [6032, 0]
click at [374, 395] on link "inngest/inngest-helm" at bounding box center [306, 403] width 149 height 16
